Goal: Check status: Check status

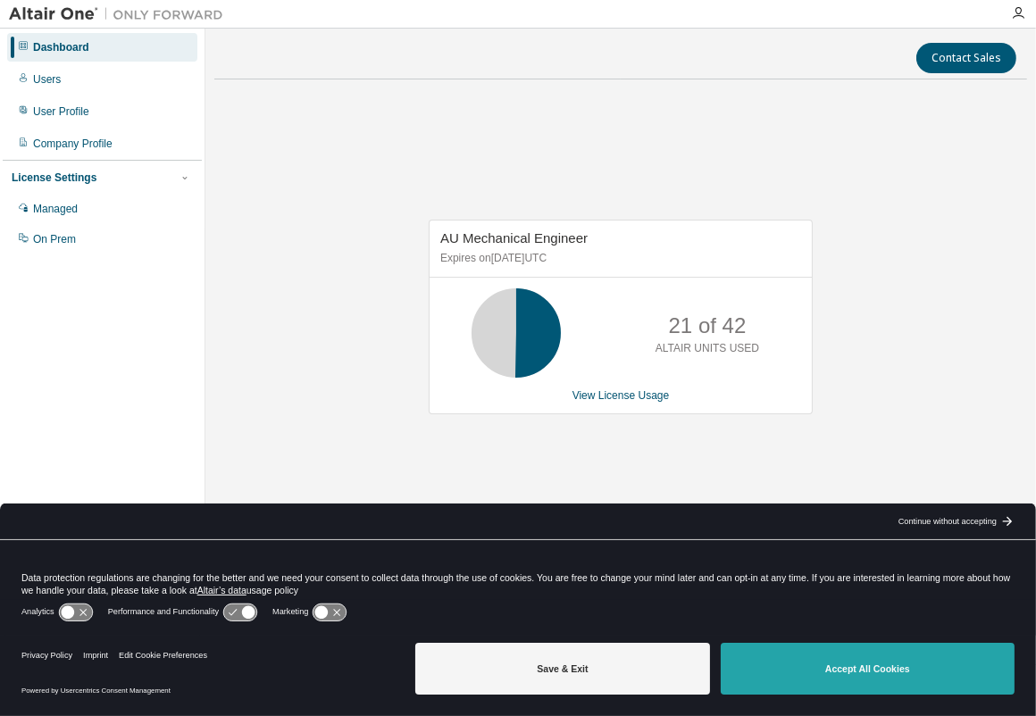
click at [814, 675] on button "Accept All Cookies" at bounding box center [868, 669] width 294 height 52
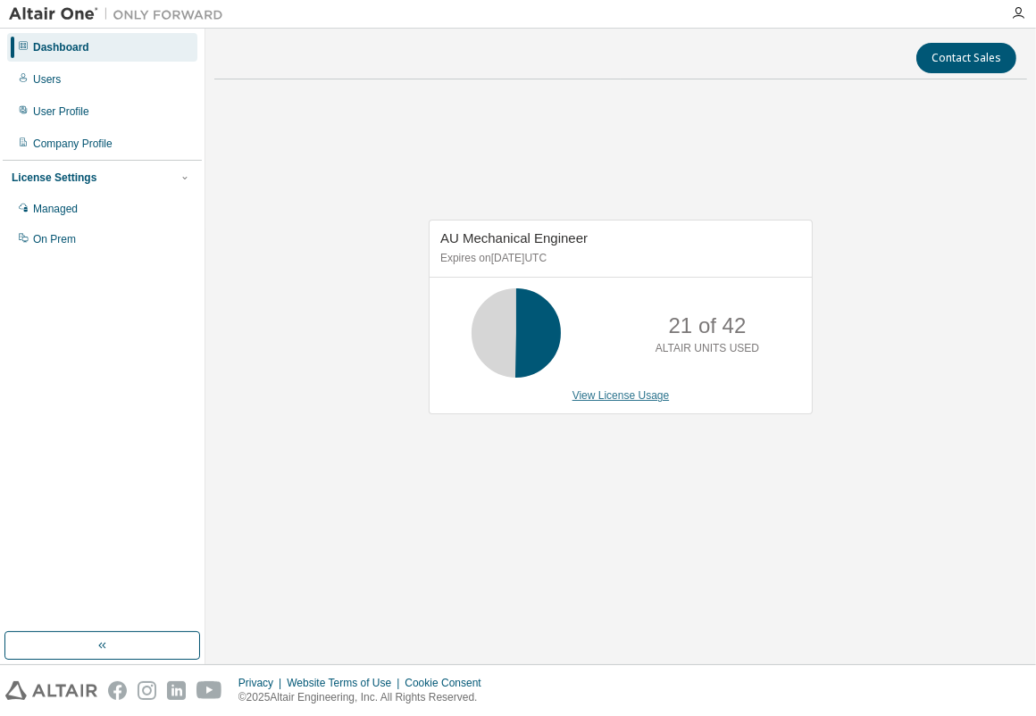
click at [623, 397] on link "View License Usage" at bounding box center [620, 395] width 97 height 13
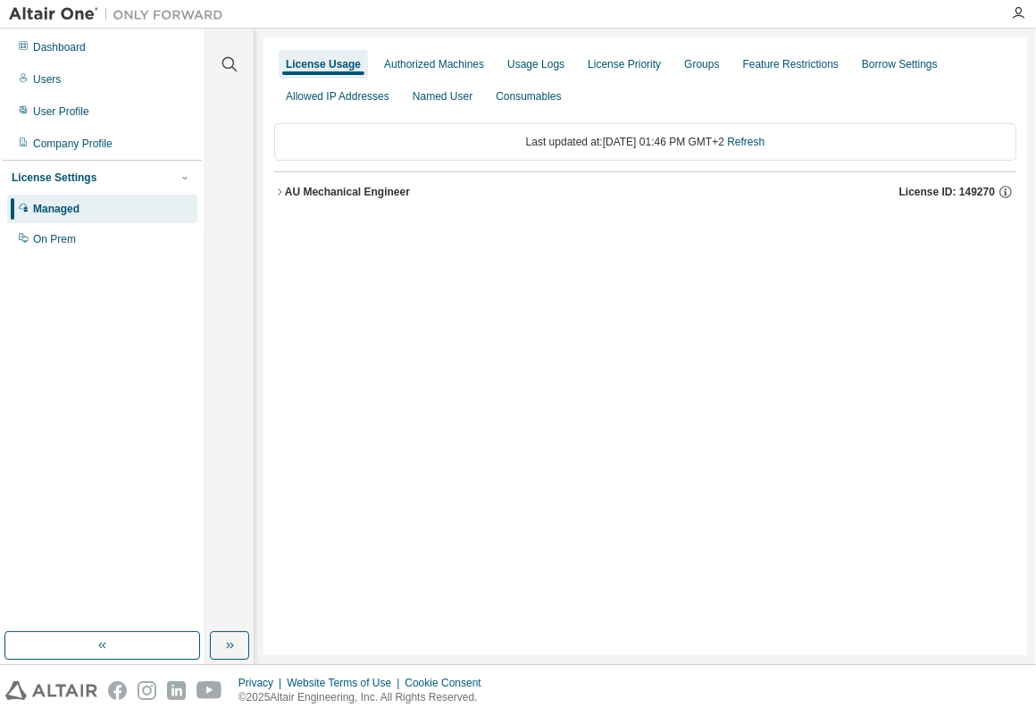
click at [279, 192] on icon "button" at bounding box center [279, 192] width 11 height 11
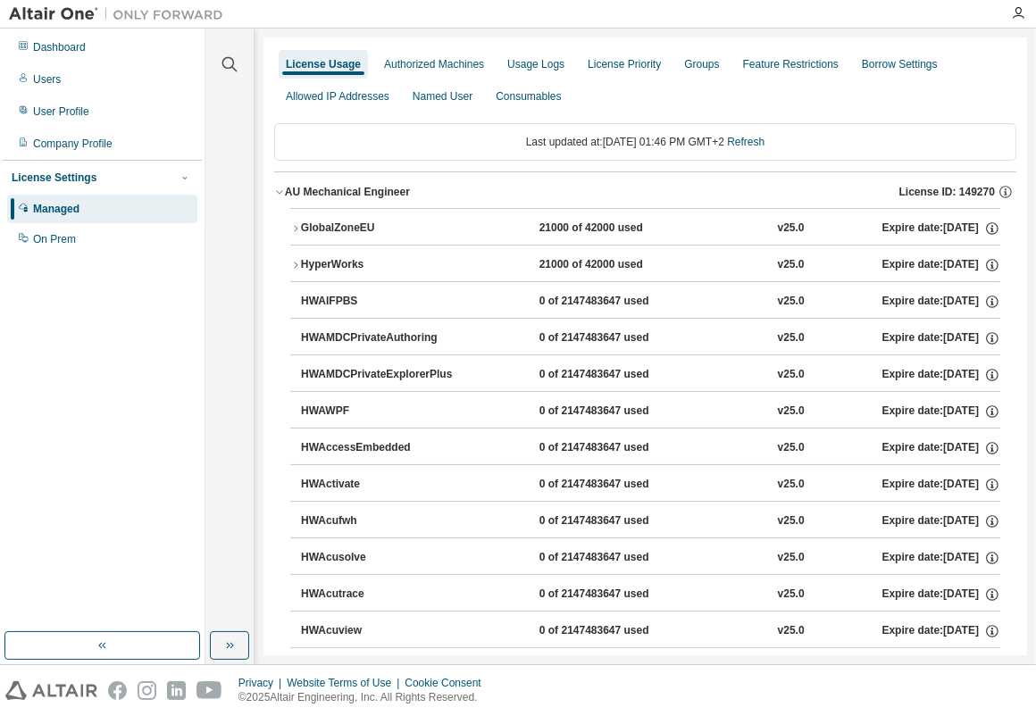
click at [291, 255] on button "HyperWorks 21000 of 42000 used v25.0 Expire date: [DATE]" at bounding box center [645, 265] width 710 height 39
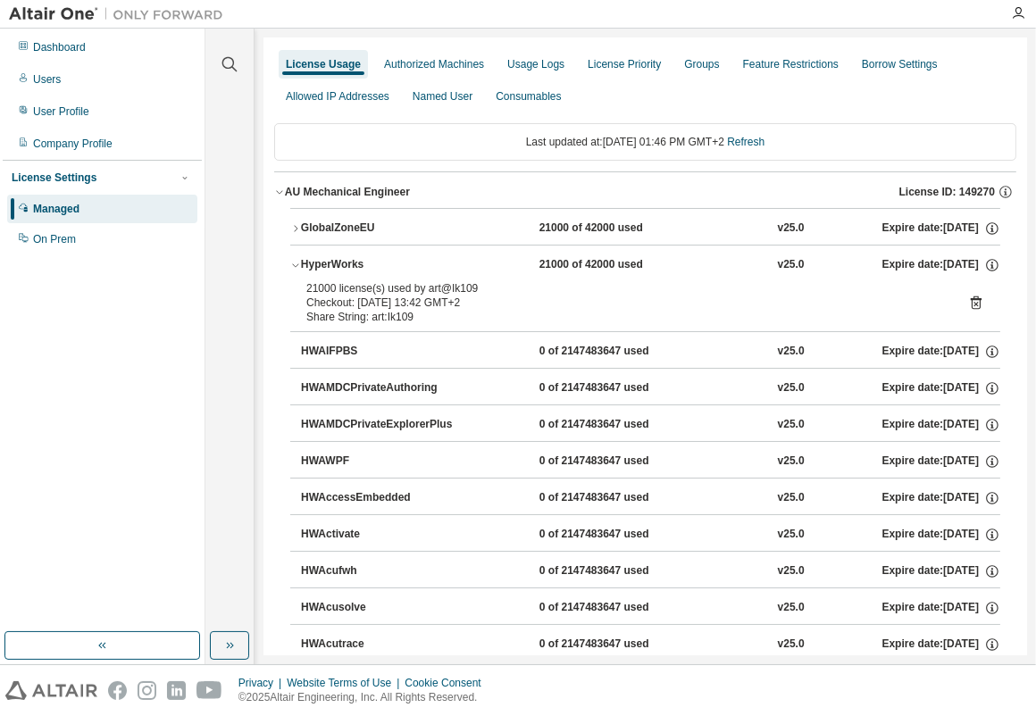
click at [291, 230] on icon "button" at bounding box center [295, 228] width 11 height 11
